Goal: Obtain resource: Obtain resource

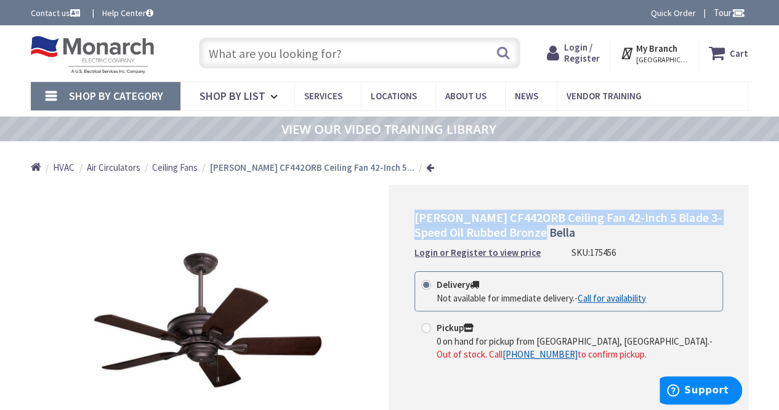
drag, startPoint x: 414, startPoint y: 217, endPoint x: 548, endPoint y: 232, distance: 134.4
click at [548, 232] on div "[PERSON_NAME] CF442ORB Ceiling Fan 42-Inch 5 Blade 3-Speed Oil Rubbed Bronze Be…" at bounding box center [568, 336] width 359 height 303
copy span "[PERSON_NAME] CF442ORB Ceiling Fan 42-Inch 5 Blade 3-Speed Oil Rubbed Bronze Be…"
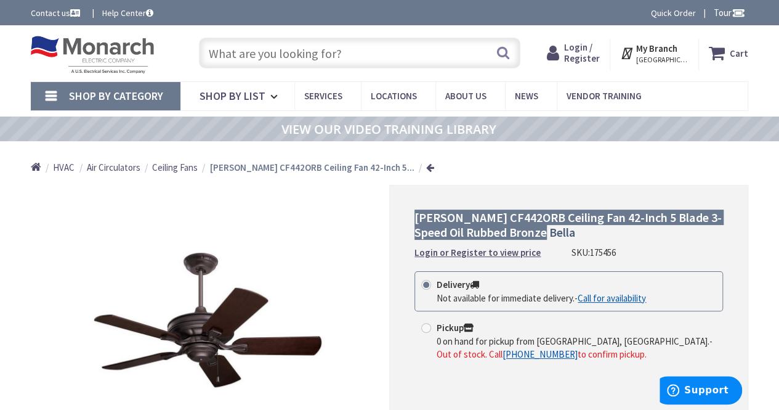
scroll to position [62, 0]
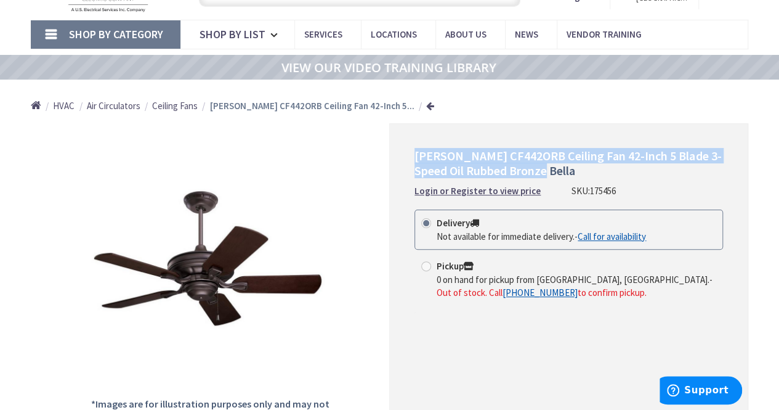
click at [494, 156] on span "[PERSON_NAME] CF442ORB Ceiling Fan 42-Inch 5 Blade 3-Speed Oil Rubbed Bronze Be…" at bounding box center [568, 163] width 307 height 30
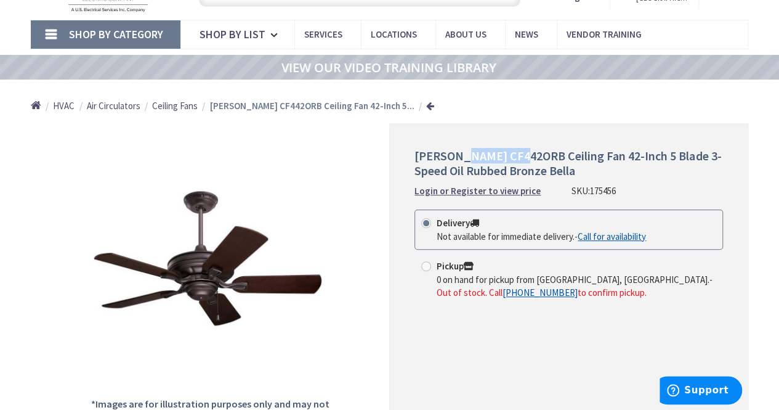
click at [494, 156] on span "[PERSON_NAME] CF442ORB Ceiling Fan 42-Inch 5 Blade 3-Speed Oil Rubbed Bronze Be…" at bounding box center [568, 163] width 307 height 30
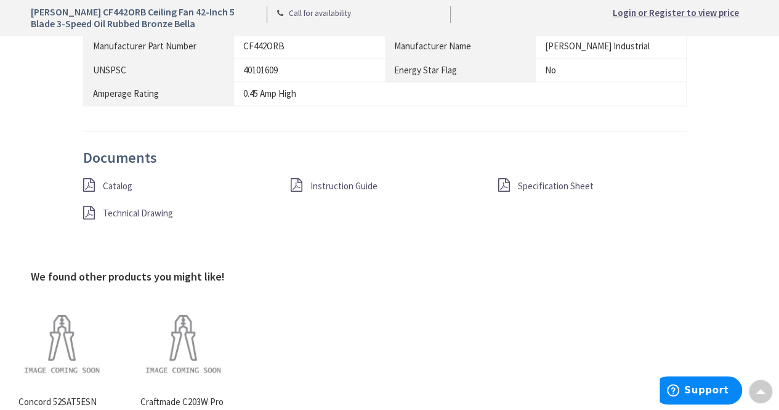
scroll to position [986, 0]
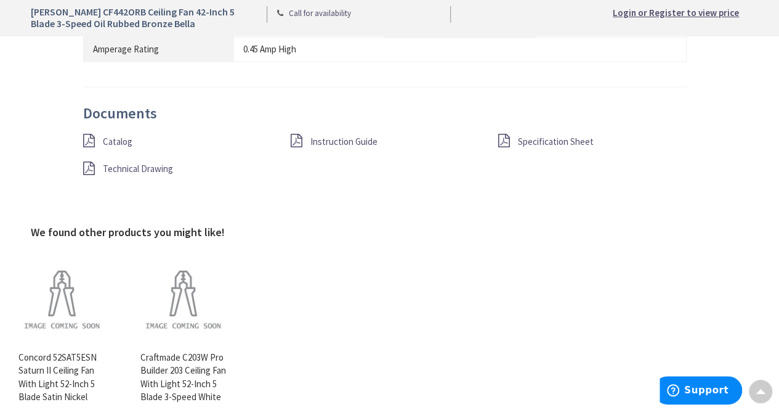
click at [530, 136] on span "Specification Sheet" at bounding box center [555, 142] width 76 height 12
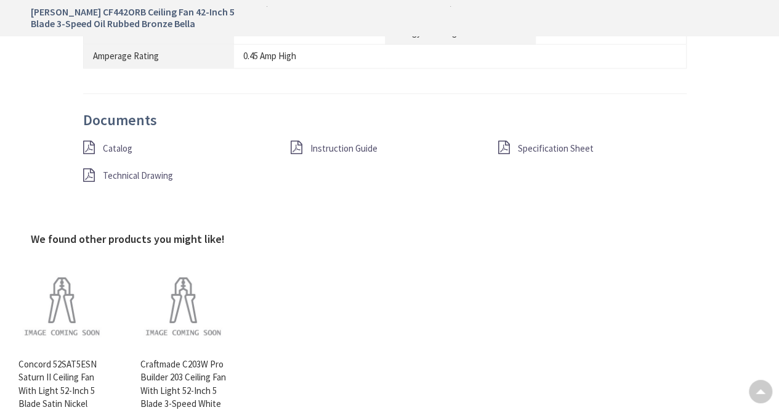
click at [318, 145] on span "Instruction Guide" at bounding box center [343, 148] width 67 height 12
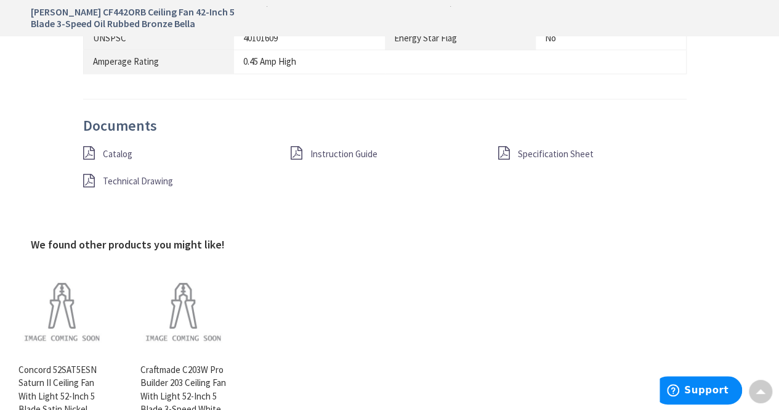
click at [141, 179] on span "Technical Drawing" at bounding box center [138, 181] width 70 height 12
click at [112, 149] on span "Catalog" at bounding box center [118, 154] width 30 height 12
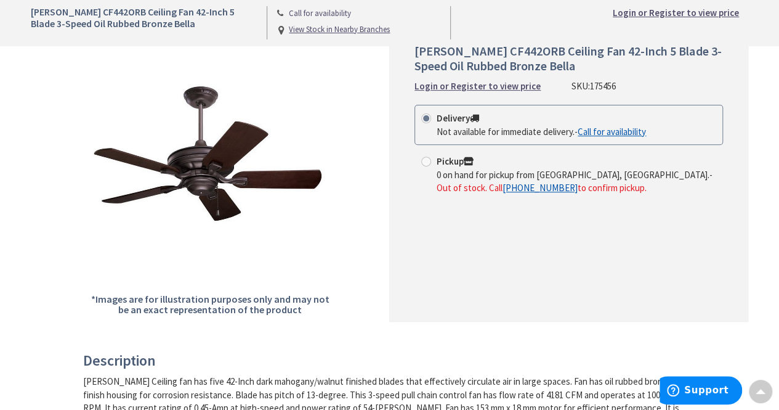
scroll to position [111, 0]
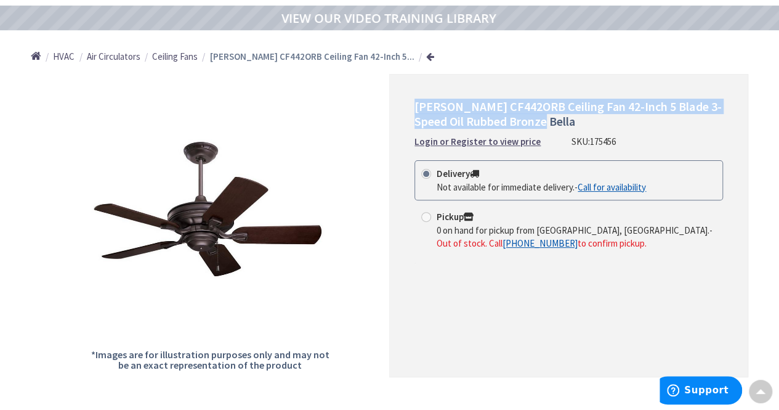
drag, startPoint x: 415, startPoint y: 106, endPoint x: 599, endPoint y: 120, distance: 185.4
click at [599, 120] on h1 "[PERSON_NAME] CF442ORB Ceiling Fan 42-Inch 5 Blade 3-Speed Oil Rubbed Bronze Be…" at bounding box center [569, 114] width 309 height 30
copy span "[PERSON_NAME] CF442ORB Ceiling Fan 42-Inch 5 Blade 3-Speed Oil Rubbed Bronze Be…"
